Goal: Obtain resource: Obtain resource

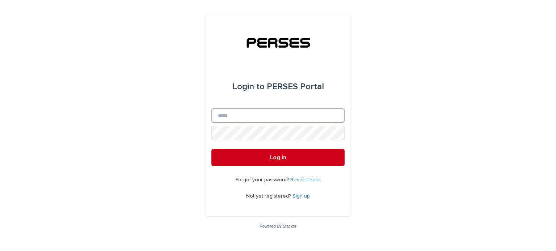
type input "**********"
click at [284, 155] on span "Log in" at bounding box center [278, 158] width 16 height 6
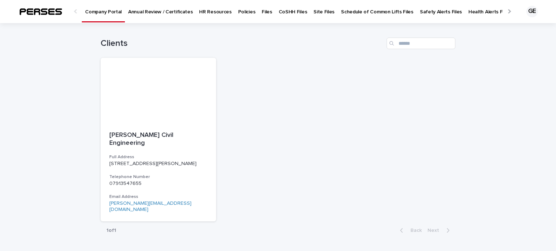
click at [279, 9] on p "CoSHH Files" at bounding box center [293, 7] width 29 height 15
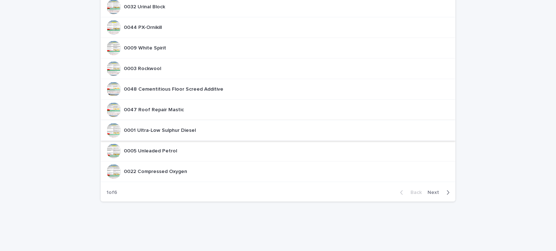
scroll to position [107, 0]
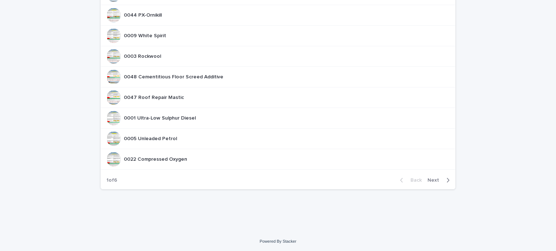
click at [430, 178] on span "Next" at bounding box center [435, 180] width 16 height 5
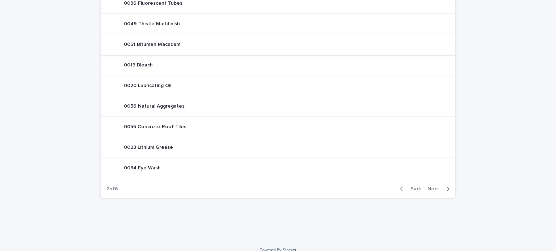
scroll to position [107, 0]
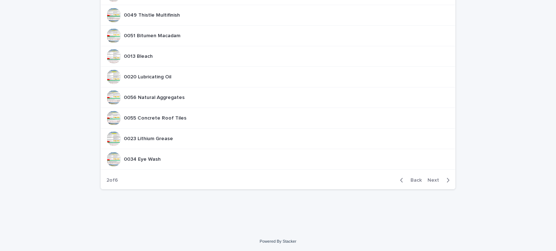
click at [431, 178] on span "Next" at bounding box center [435, 180] width 16 height 5
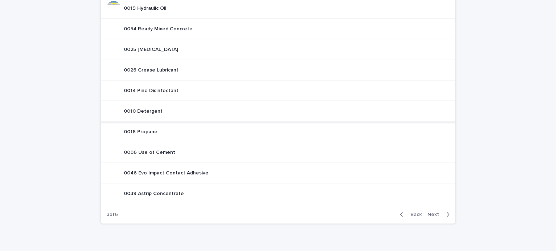
scroll to position [107, 0]
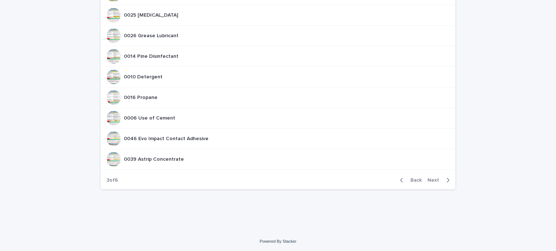
click at [427, 179] on span "Next" at bounding box center [435, 180] width 16 height 5
click at [430, 178] on span "Next" at bounding box center [435, 180] width 16 height 5
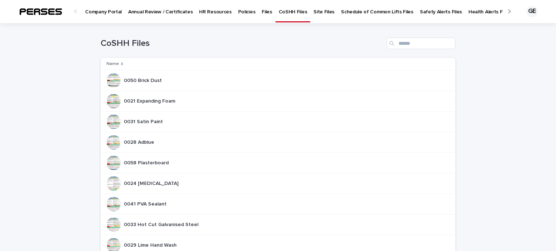
click at [203, 85] on div "0050 Brick Dust 0050 Brick Dust" at bounding box center [274, 80] width 337 height 14
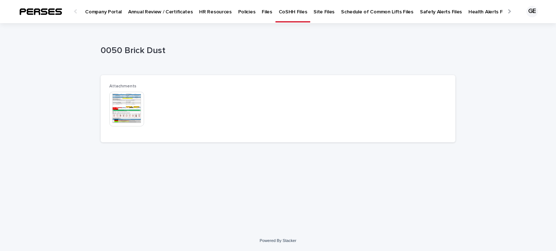
click at [129, 105] on img at bounding box center [126, 109] width 35 height 35
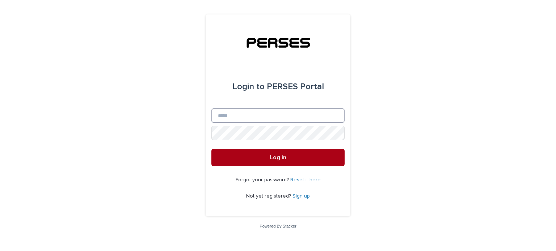
type input "**********"
click at [269, 160] on button "Log in" at bounding box center [277, 157] width 133 height 17
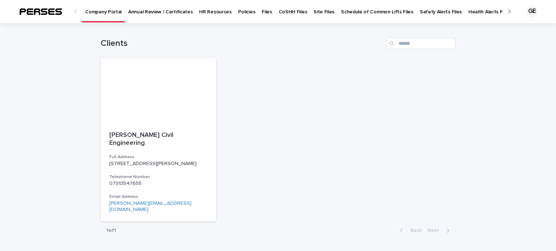
click at [262, 10] on p "Files" at bounding box center [267, 7] width 10 height 15
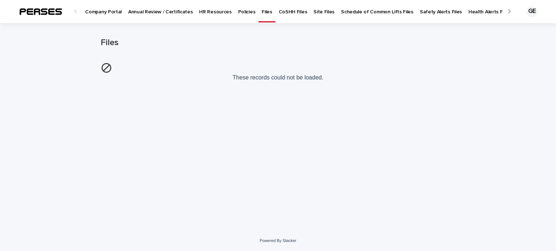
click at [293, 10] on p "CoSHH Files" at bounding box center [293, 7] width 29 height 15
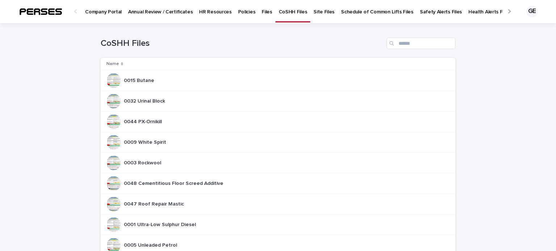
click at [316, 11] on p "Site Files" at bounding box center [323, 7] width 21 height 15
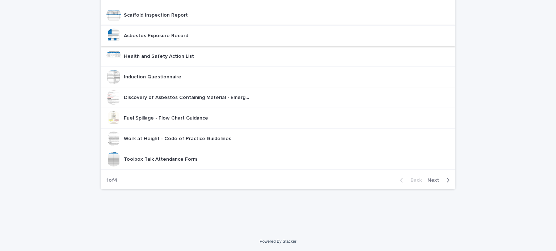
scroll to position [34, 0]
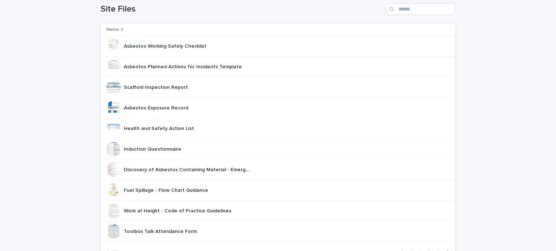
click at [169, 125] on p "Health and Safety Action List" at bounding box center [160, 128] width 72 height 8
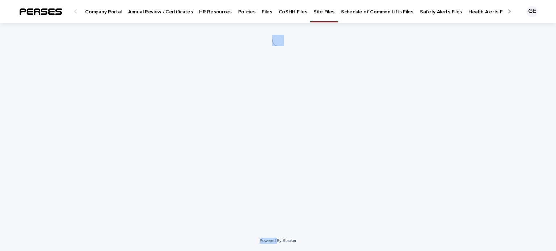
click at [169, 125] on div "Loading... Saving… Loading... Saving…" at bounding box center [278, 118] width 362 height 190
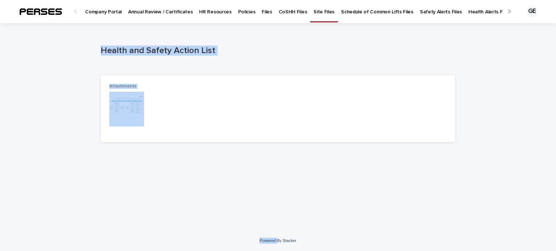
click at [298, 130] on div "Attachments This file cannot be opened Download File" at bounding box center [277, 109] width 337 height 50
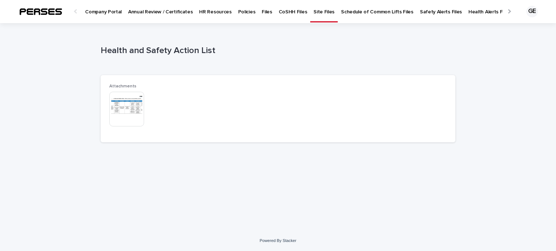
click at [510, 12] on div at bounding box center [509, 11] width 12 height 22
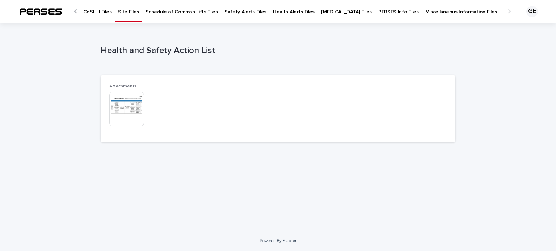
click at [503, 13] on p "Templates" at bounding box center [515, 7] width 24 height 15
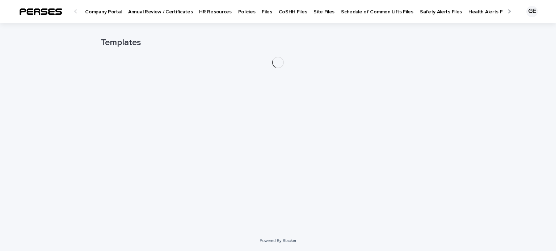
scroll to position [0, 63]
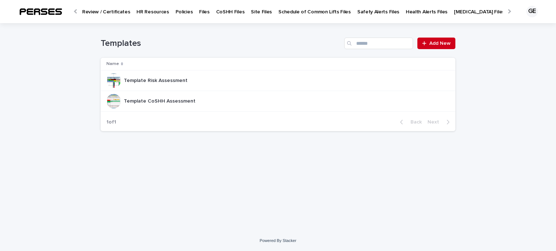
click at [151, 80] on p "Template Risk Assessment" at bounding box center [156, 80] width 65 height 8
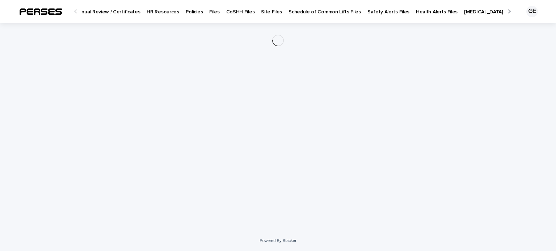
scroll to position [0, 63]
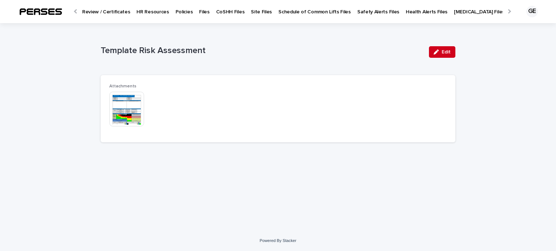
click at [133, 105] on img at bounding box center [126, 109] width 35 height 35
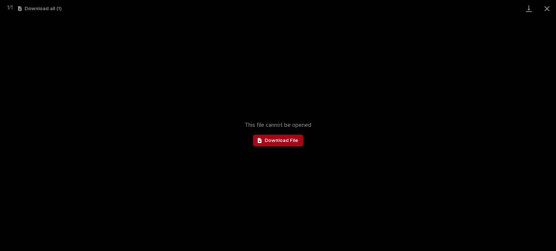
click at [290, 140] on span "Download File" at bounding box center [282, 140] width 34 height 5
